Goal: Find specific page/section: Find specific page/section

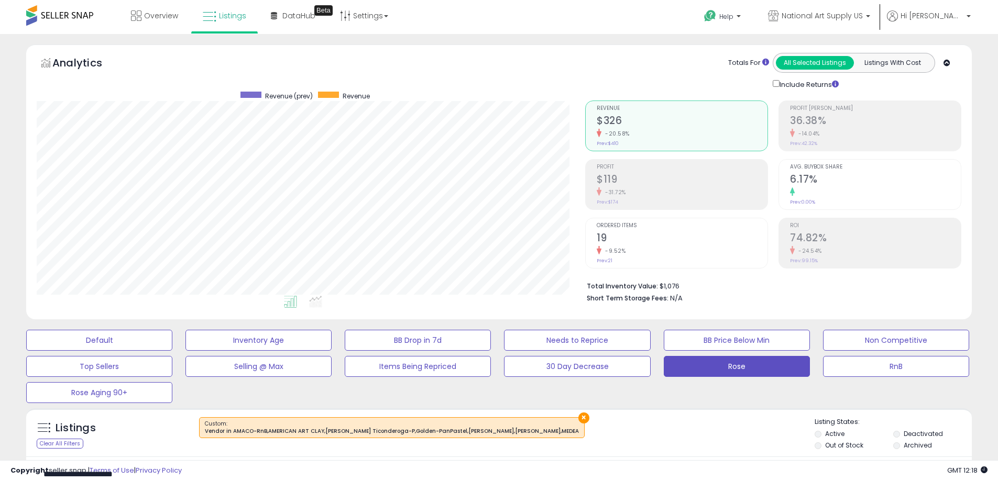
scroll to position [0, 524]
click at [230, 21] on link "Listings" at bounding box center [224, 15] width 59 height 31
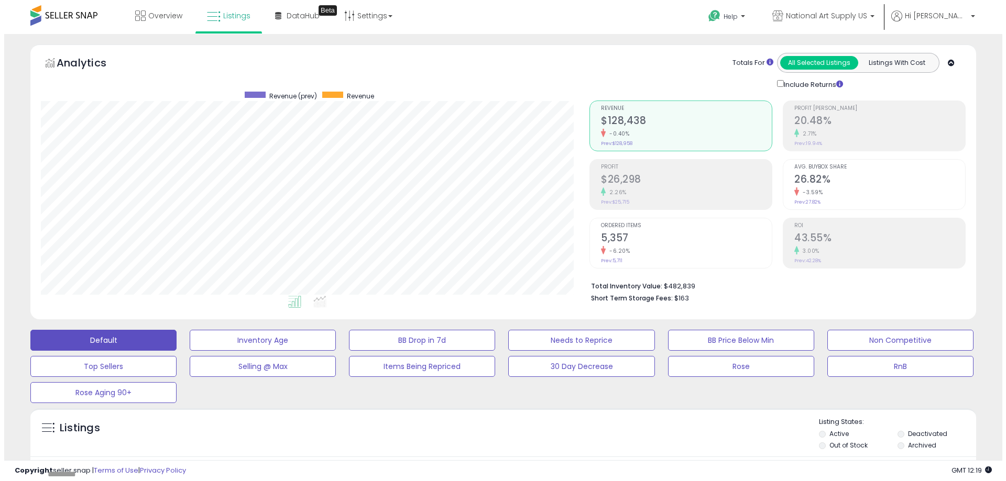
scroll to position [215, 548]
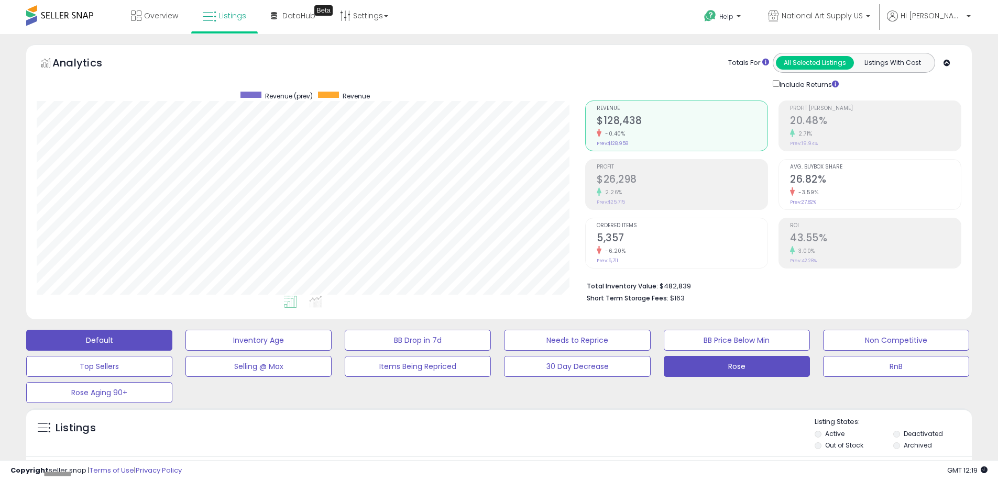
click at [752, 369] on button "Rose" at bounding box center [737, 366] width 146 height 21
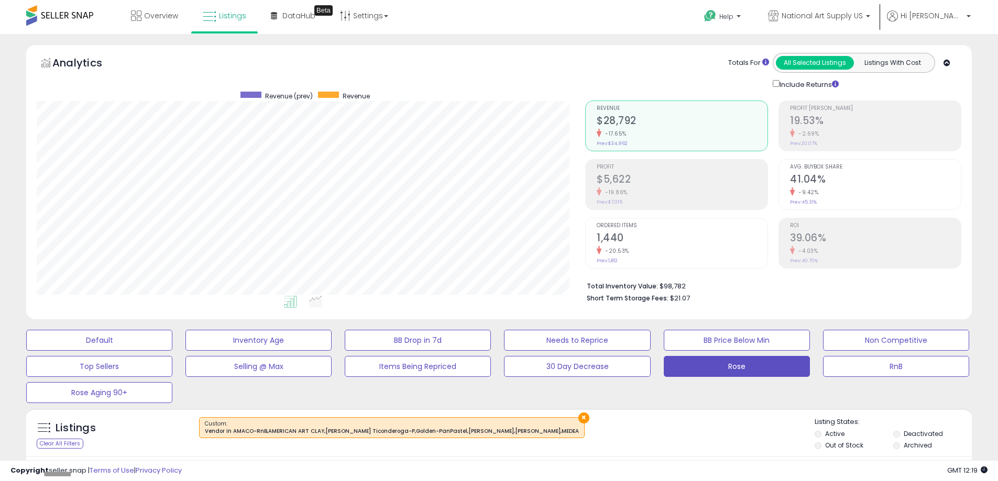
click at [591, 434] on div "×" at bounding box center [500, 431] width 629 height 29
